Goal: Entertainment & Leisure: Consume media (video, audio)

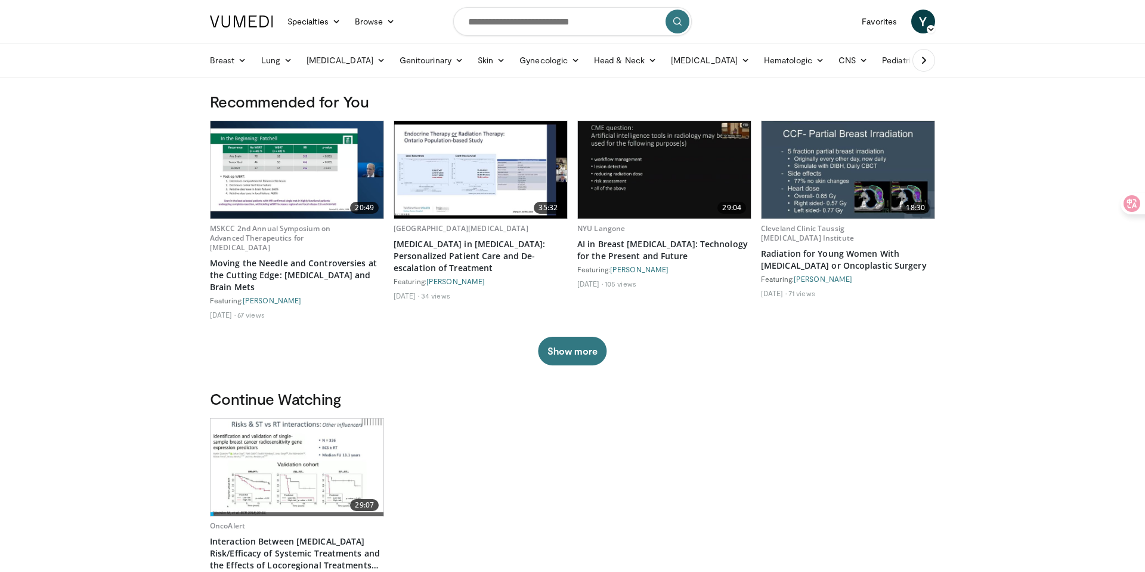
click at [209, 22] on link at bounding box center [242, 21] width 78 height 33
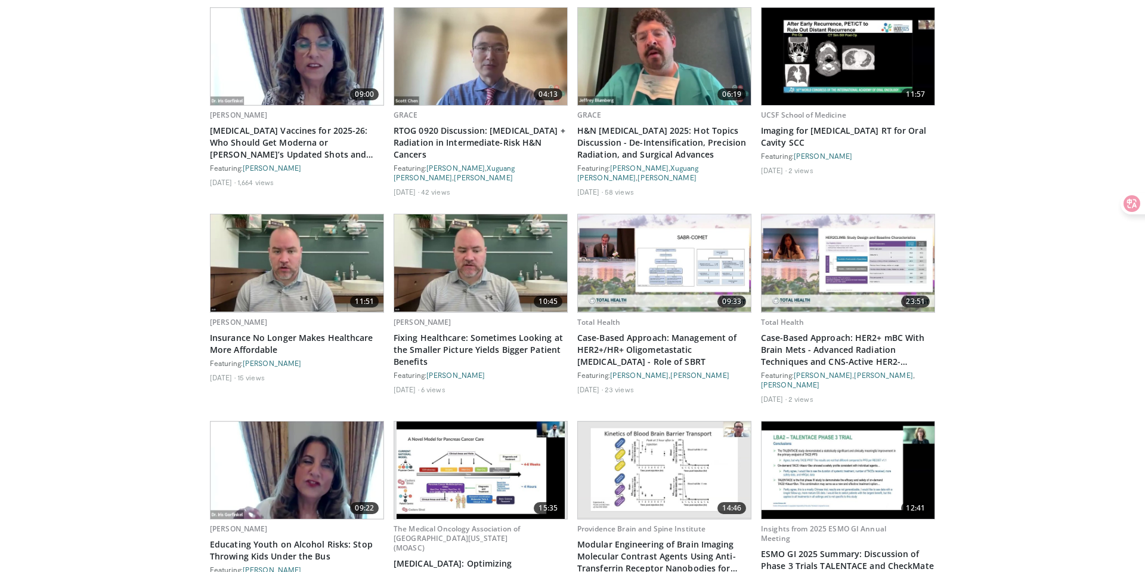
scroll to position [780, 0]
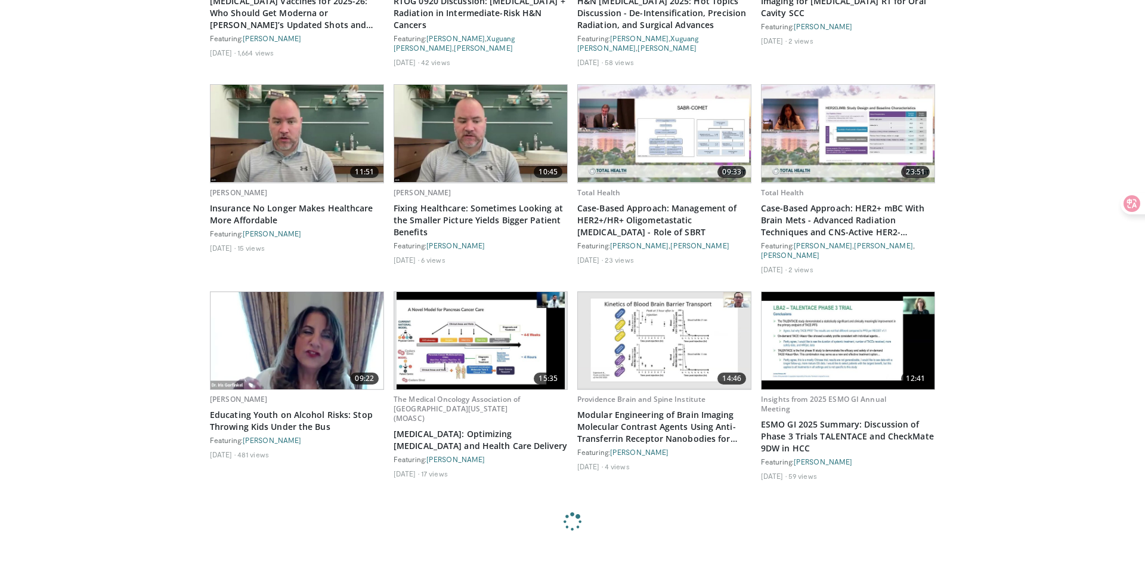
click at [505, 316] on img at bounding box center [481, 340] width 169 height 97
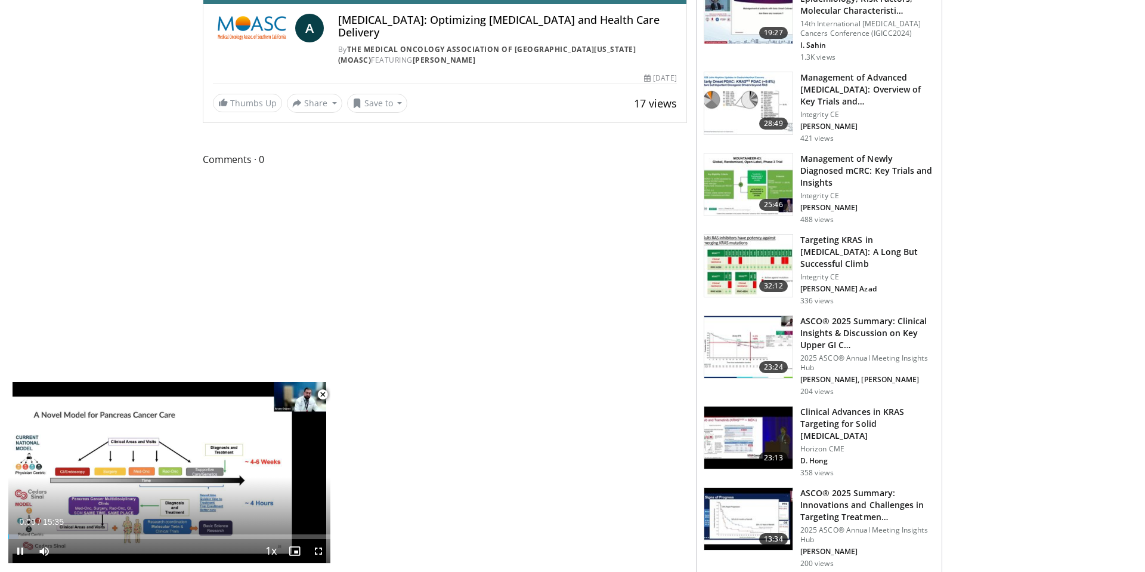
scroll to position [404, 0]
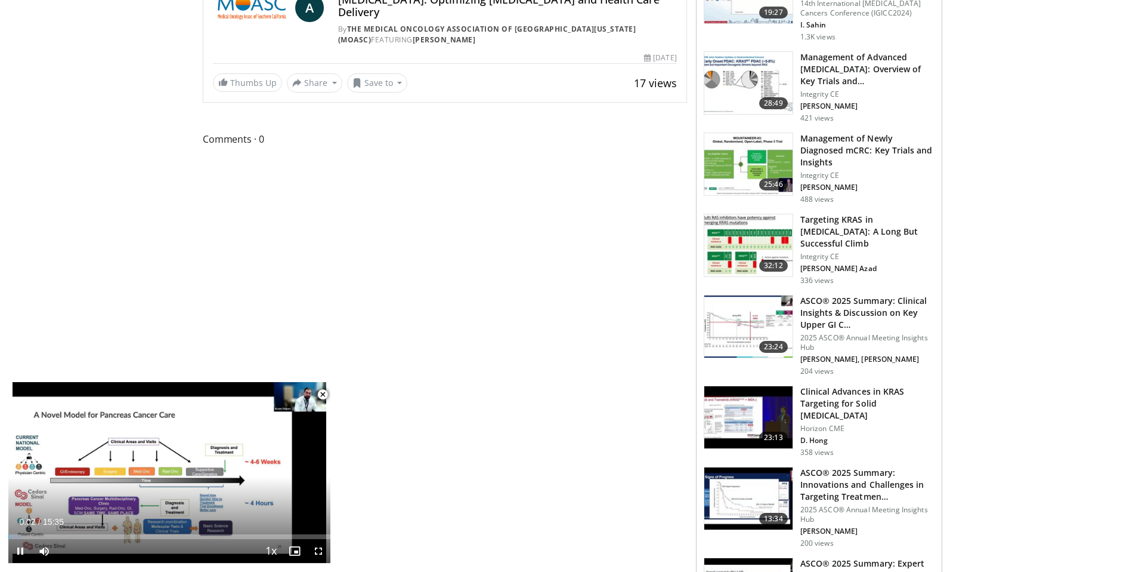
click at [322, 391] on span "Video Player" at bounding box center [323, 394] width 24 height 24
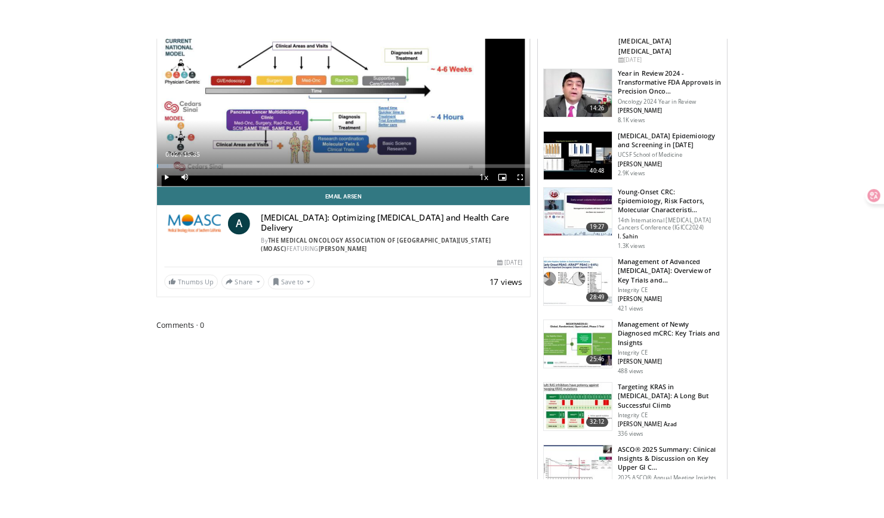
scroll to position [0, 0]
